Goal: Book appointment/travel/reservation

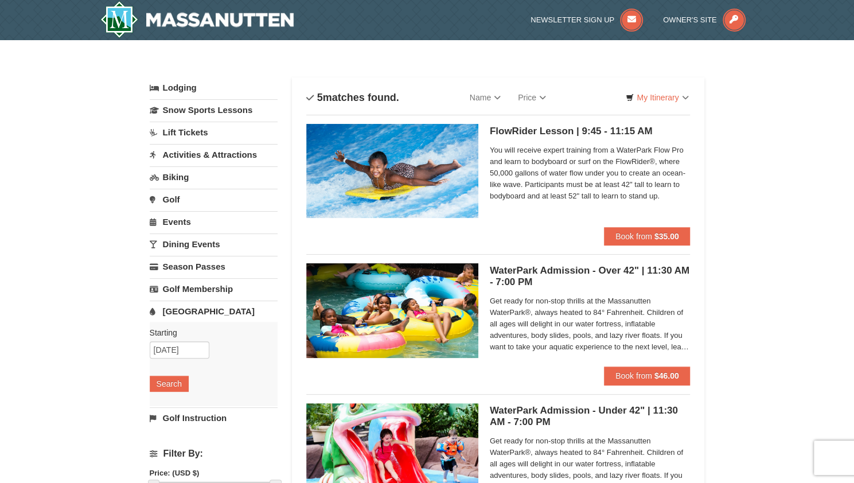
click at [198, 220] on link "Events" at bounding box center [214, 221] width 128 height 21
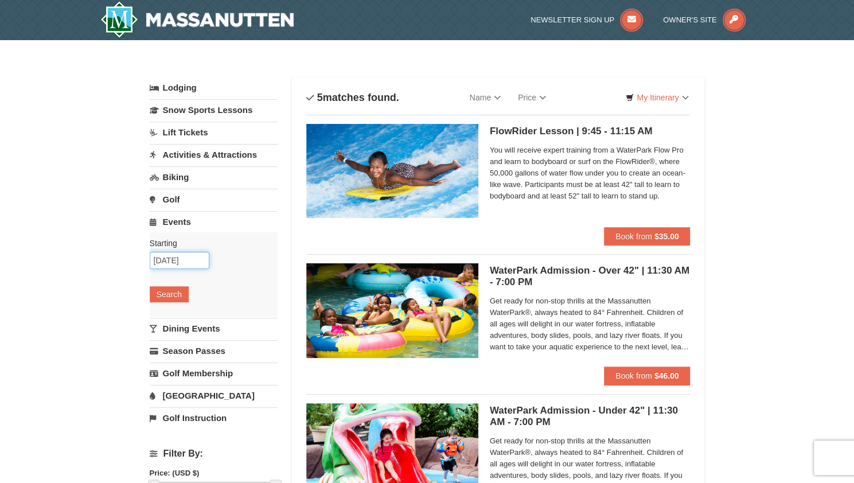
click at [181, 259] on input "[DATE]" at bounding box center [180, 260] width 60 height 17
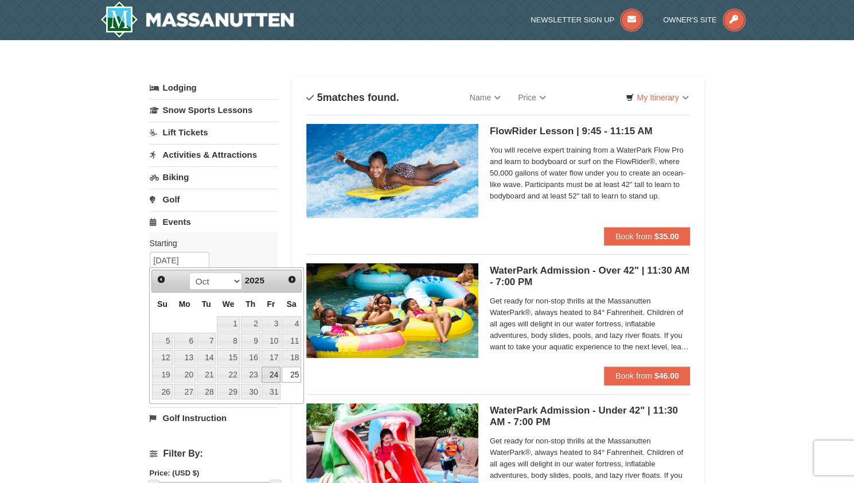
click at [273, 368] on link "24" at bounding box center [272, 375] width 20 height 16
type input "[DATE]"
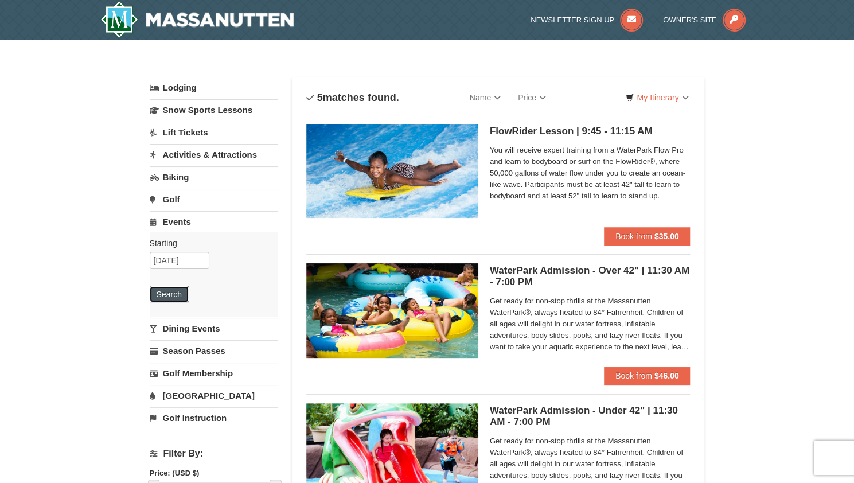
click at [182, 297] on button "Search" at bounding box center [169, 294] width 39 height 16
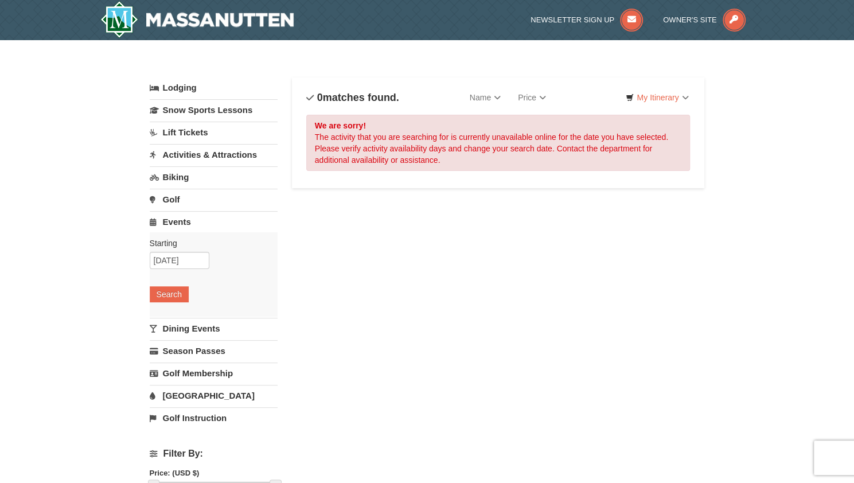
click at [183, 333] on link "Dining Events" at bounding box center [214, 328] width 128 height 21
click at [182, 309] on button "Search" at bounding box center [169, 317] width 39 height 16
